Goal: Transaction & Acquisition: Purchase product/service

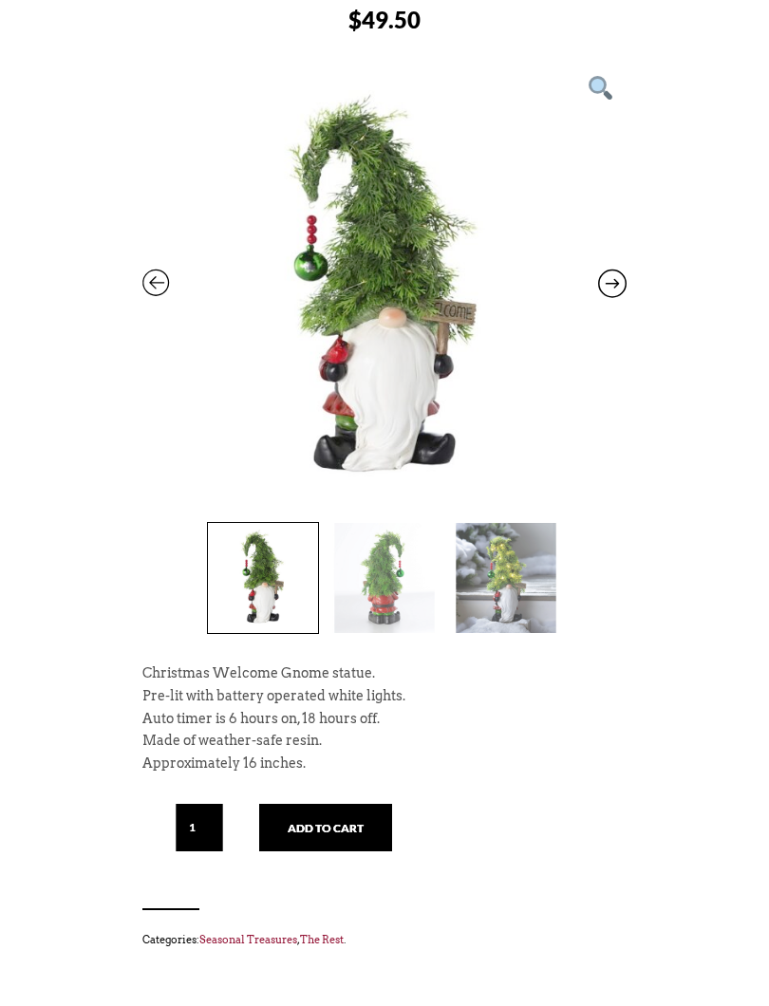
click at [523, 573] on img at bounding box center [506, 579] width 110 height 110
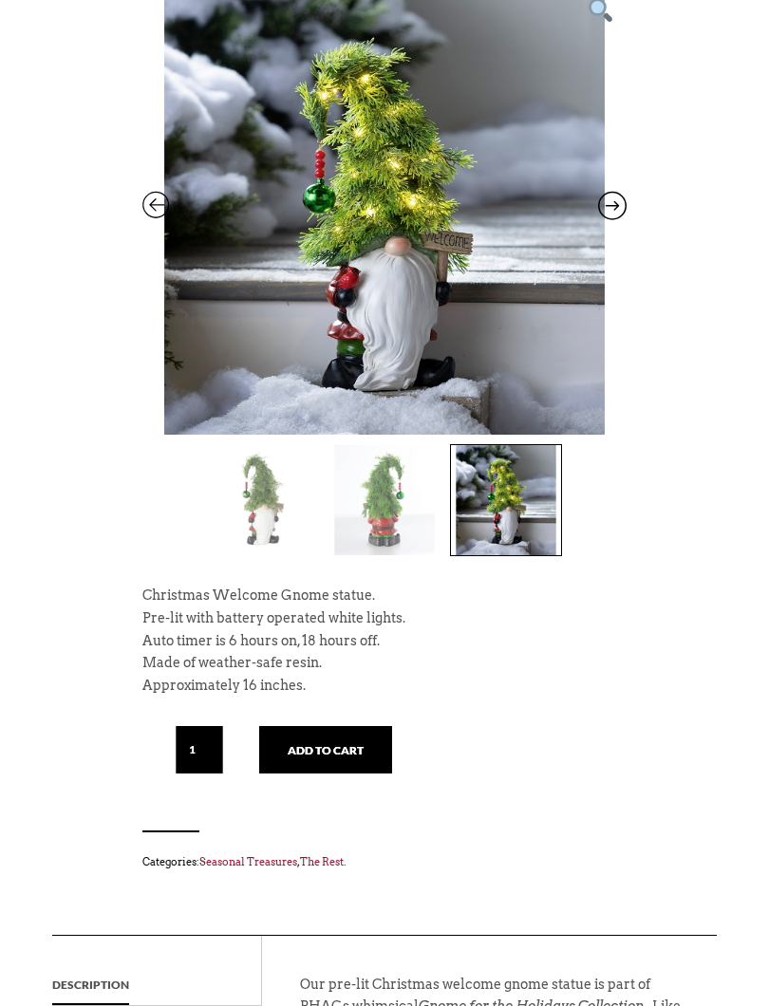
scroll to position [457, 0]
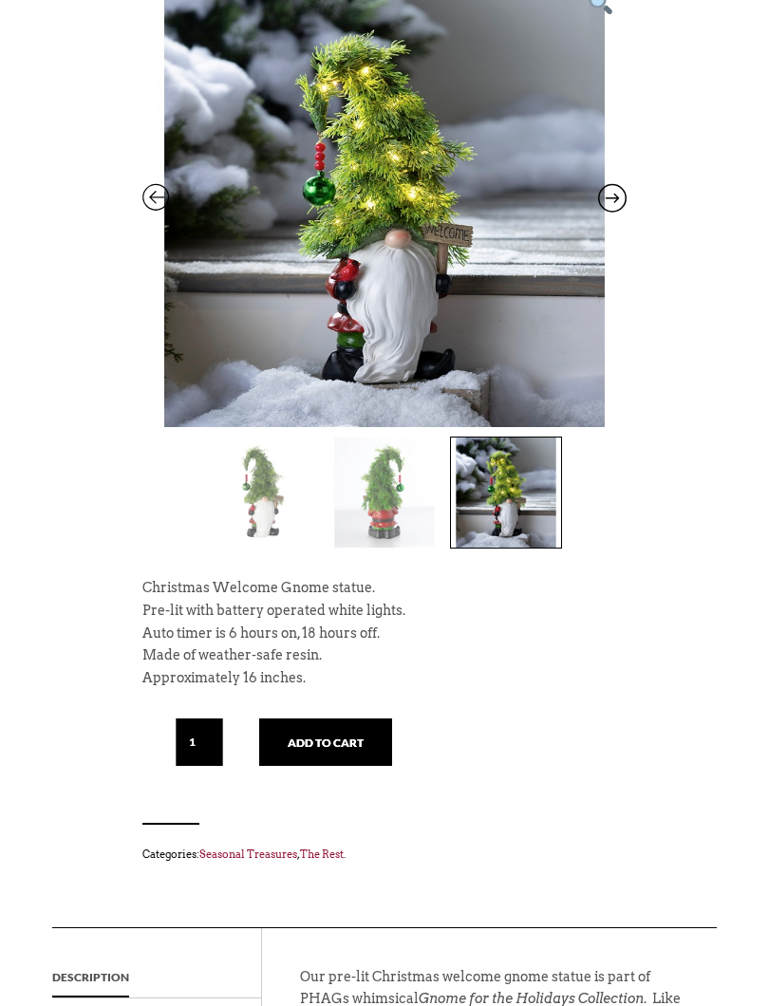
click at [341, 718] on button "Add to cart" at bounding box center [325, 741] width 133 height 47
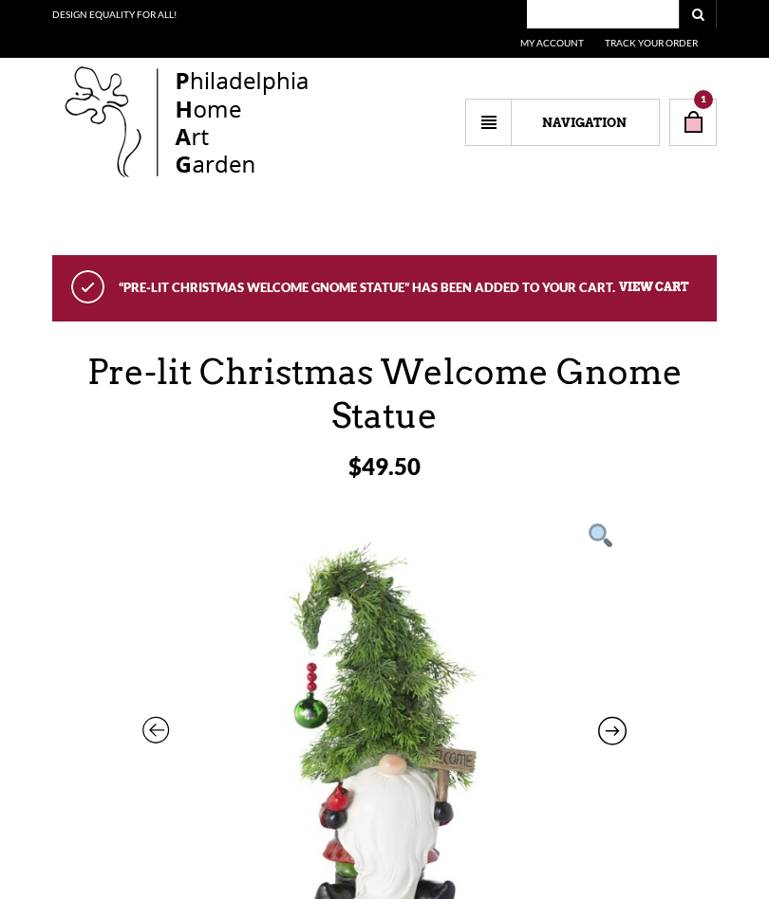
click at [711, 118] on link "1" at bounding box center [692, 122] width 47 height 47
